Goal: Information Seeking & Learning: Learn about a topic

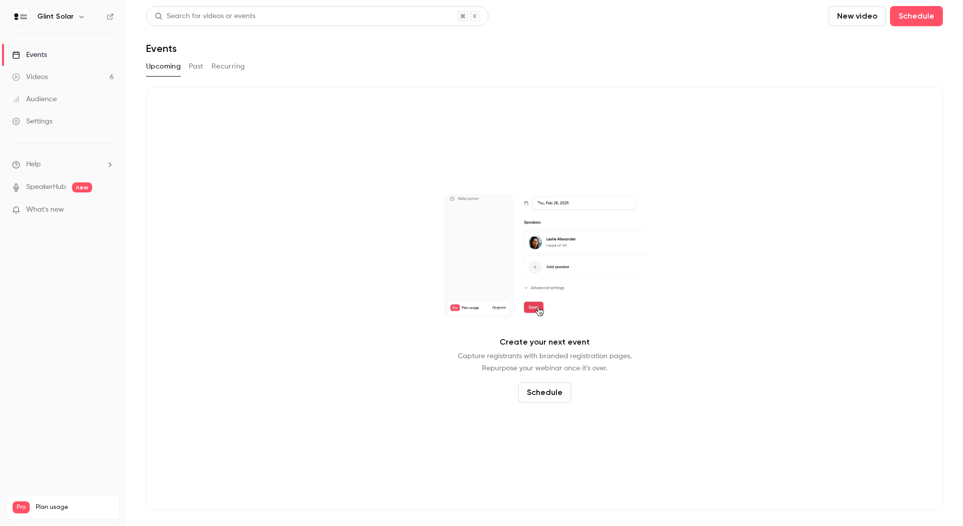
click at [33, 52] on div "Events" at bounding box center [29, 55] width 35 height 10
click at [195, 69] on button "Past" at bounding box center [196, 66] width 15 height 16
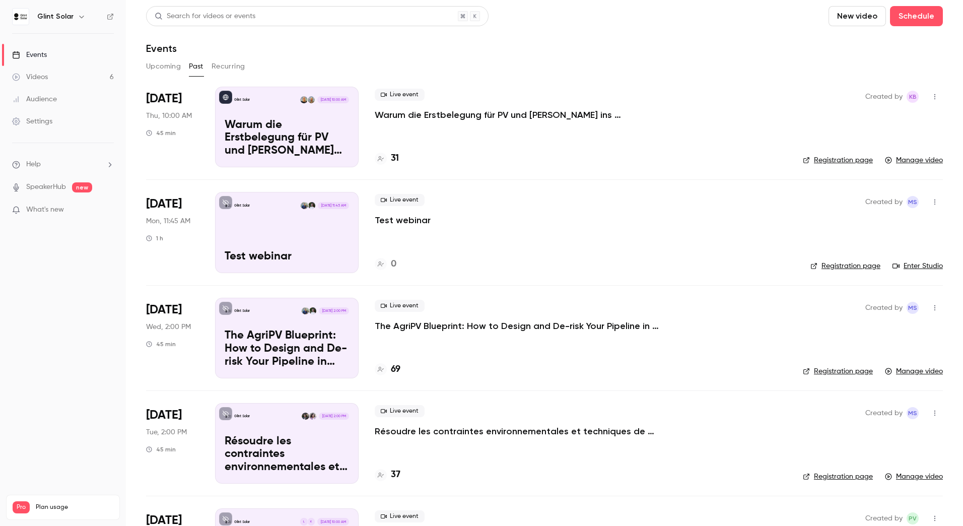
click at [435, 111] on p "Warum die Erstbelegung für PV und [PERSON_NAME] ins Projektentwicklungsteam geh…" at bounding box center [526, 115] width 302 height 12
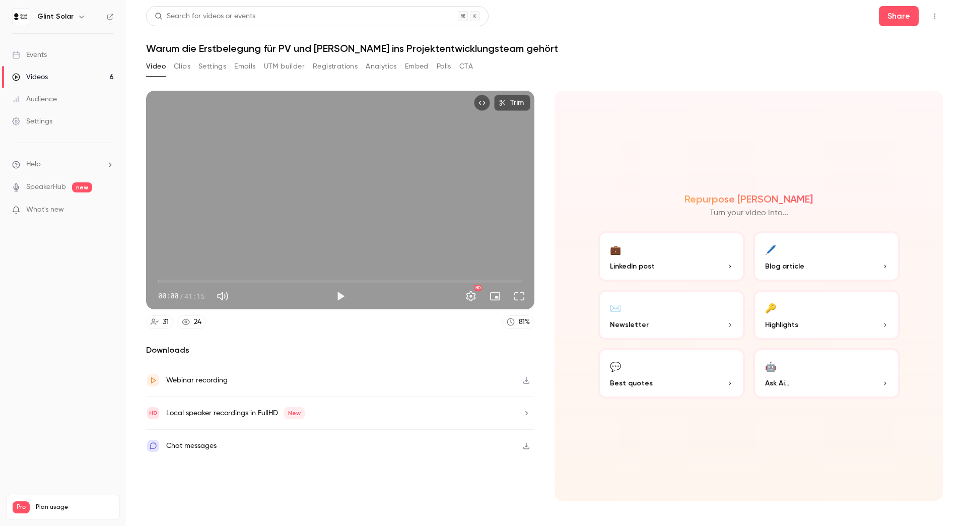
click at [391, 66] on button "Analytics" at bounding box center [381, 66] width 31 height 16
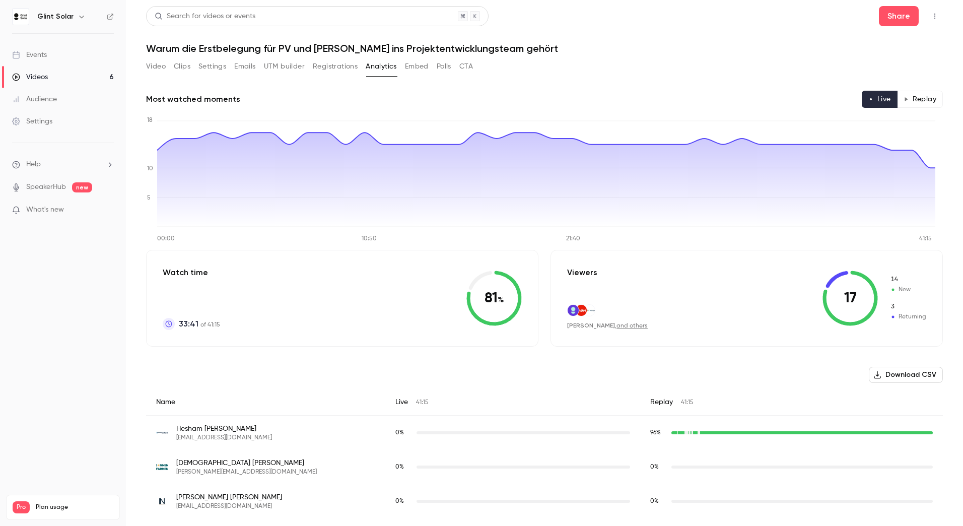
click at [923, 100] on button "Replay" at bounding box center [920, 99] width 46 height 17
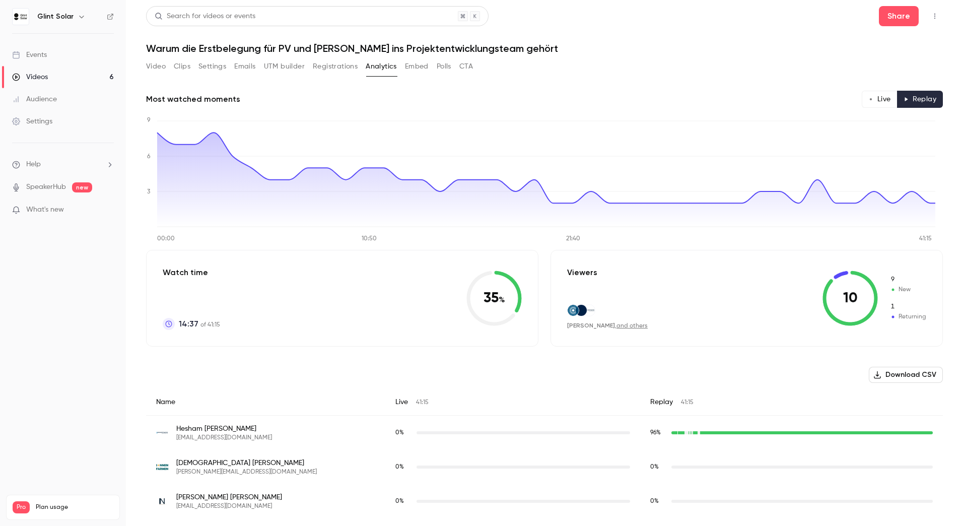
click at [47, 97] on div "Audience" at bounding box center [34, 99] width 45 height 10
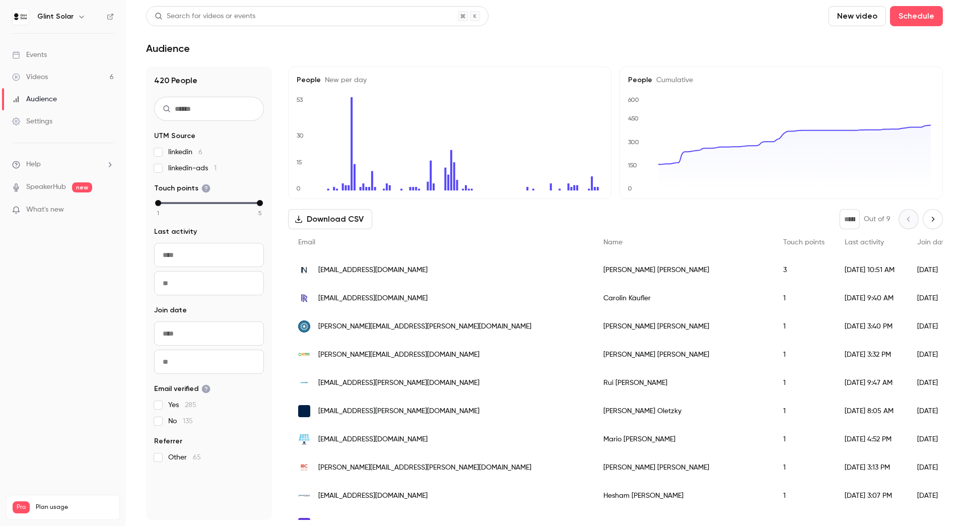
click at [43, 73] on div "Videos" at bounding box center [30, 77] width 36 height 10
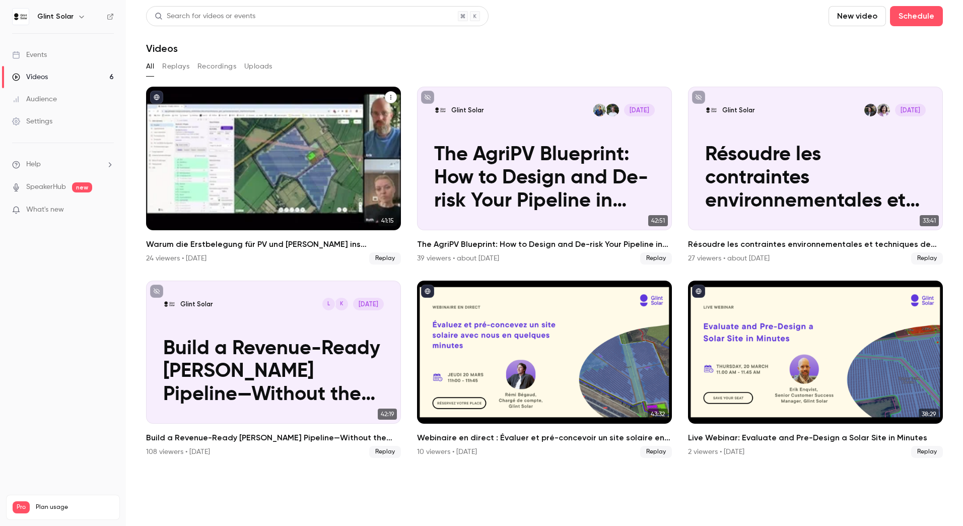
click at [392, 100] on button "Warum die Erstbelegung für PV und BESS ins Projektentwicklungsteam gehört" at bounding box center [391, 97] width 12 height 12
